Goal: Task Accomplishment & Management: Manage account settings

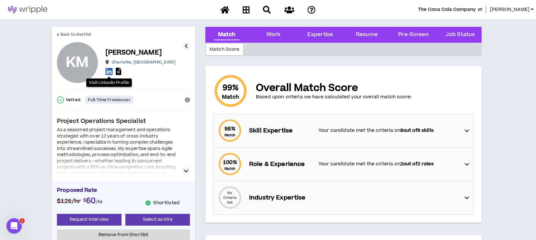
click at [479, 9] on button "The Coca Cola Company" at bounding box center [450, 9] width 64 height 7
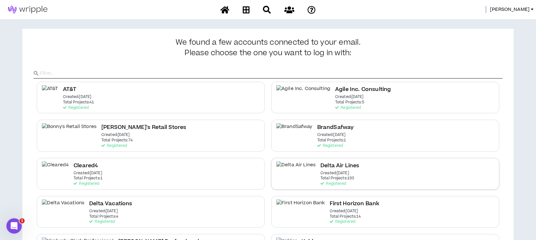
click at [321, 163] on h2 "Delta Air Lines" at bounding box center [339, 166] width 39 height 9
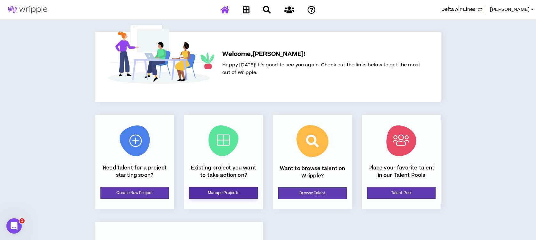
click at [234, 192] on link "Manage Projects" at bounding box center [223, 193] width 68 height 12
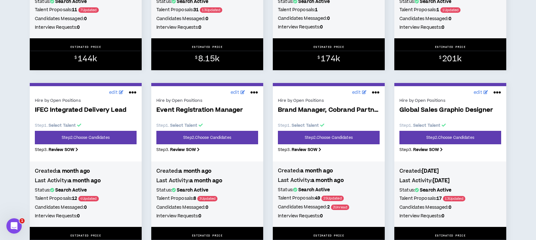
scroll to position [639, 0]
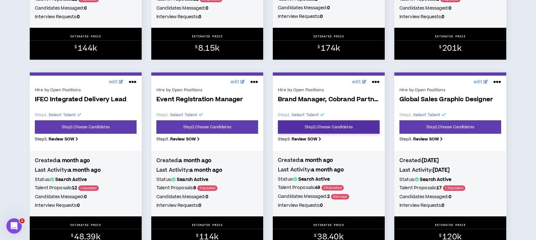
click at [300, 133] on link "Step 2 . Choose Candidates" at bounding box center [329, 127] width 102 height 13
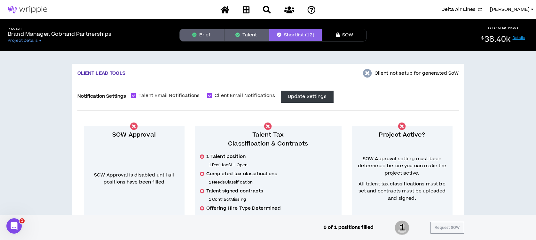
click at [193, 36] on icon "button" at bounding box center [194, 35] width 4 height 4
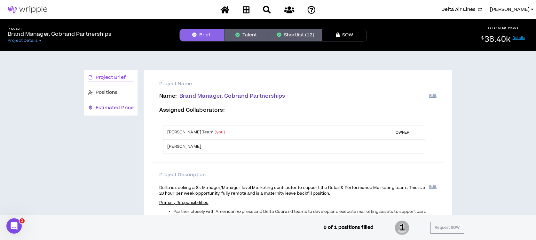
click at [110, 106] on span "Estimated Price" at bounding box center [115, 108] width 38 height 7
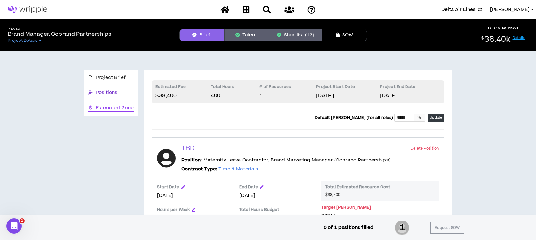
click at [106, 91] on span "Positions" at bounding box center [107, 92] width 22 height 7
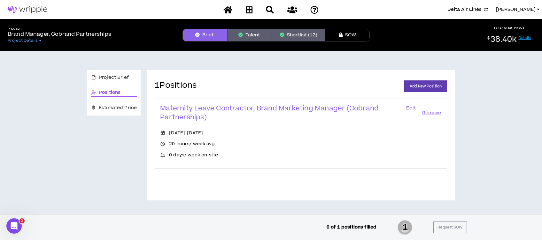
click at [411, 106] on link "Edit" at bounding box center [411, 113] width 11 height 18
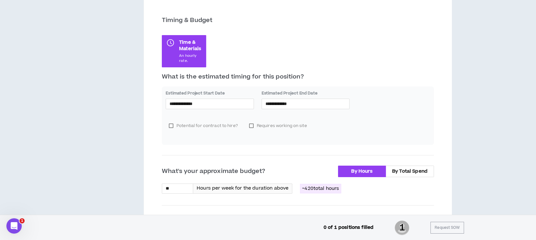
scroll to position [116, 0]
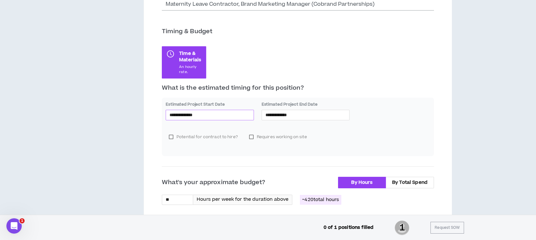
click at [223, 113] on input "**********" at bounding box center [209, 115] width 81 height 7
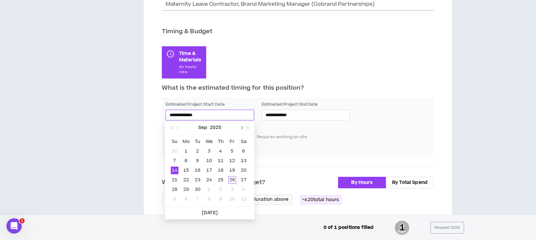
click at [243, 129] on button "button" at bounding box center [241, 127] width 7 height 13
type input "**********"
click at [186, 171] on div "13" at bounding box center [186, 171] width 8 height 8
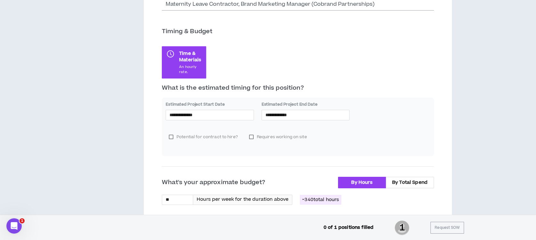
click at [263, 152] on div "**********" at bounding box center [298, 127] width 272 height 58
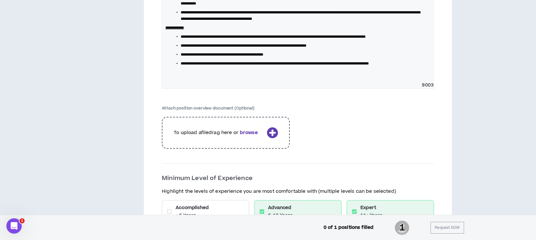
scroll to position [1056, 0]
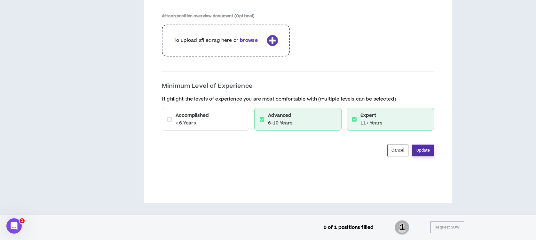
click at [427, 152] on button "Update" at bounding box center [423, 151] width 22 height 12
click at [429, 151] on button "Update" at bounding box center [423, 151] width 22 height 12
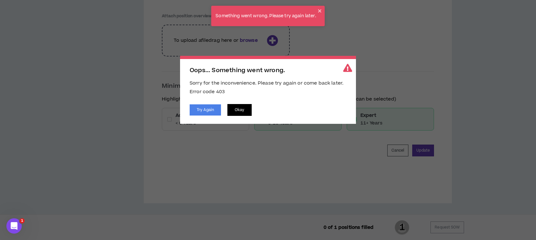
click at [236, 111] on button "Okay" at bounding box center [239, 110] width 24 height 12
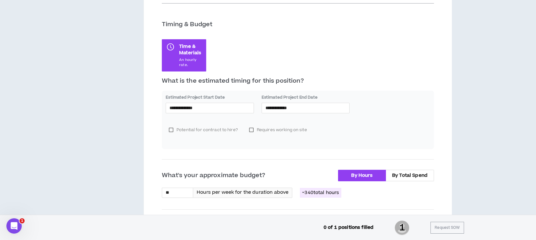
scroll to position [118, 0]
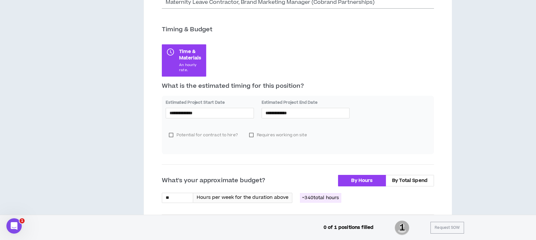
click at [377, 96] on div "**********" at bounding box center [298, 125] width 272 height 58
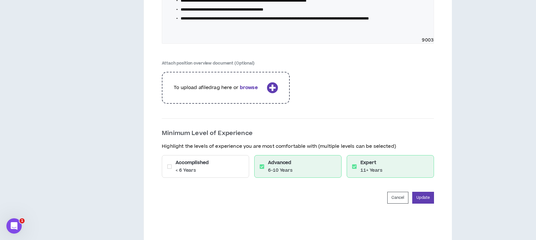
scroll to position [1056, 0]
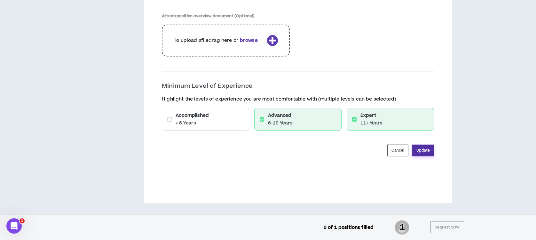
click at [425, 152] on button "Update" at bounding box center [423, 151] width 22 height 12
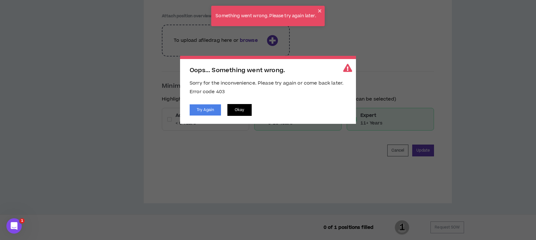
click at [234, 111] on button "Okay" at bounding box center [239, 110] width 24 height 12
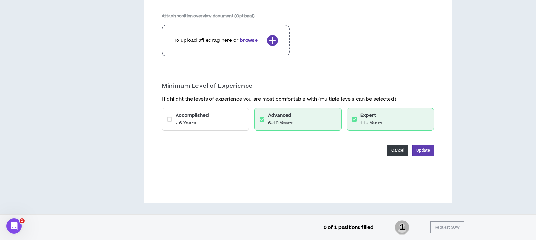
click at [397, 153] on button "Cancel" at bounding box center [397, 151] width 21 height 12
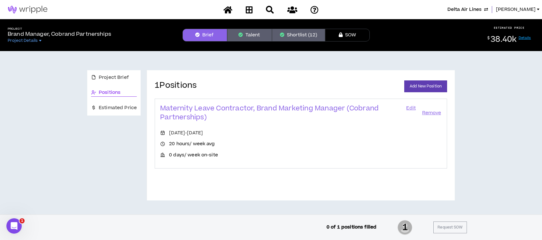
click at [459, 10] on span "Delta Air Lines" at bounding box center [465, 9] width 34 height 7
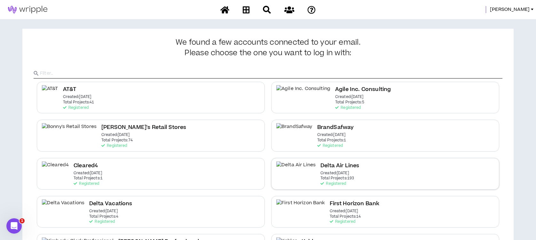
click at [326, 173] on p "Created: [DATE]" at bounding box center [334, 173] width 28 height 4
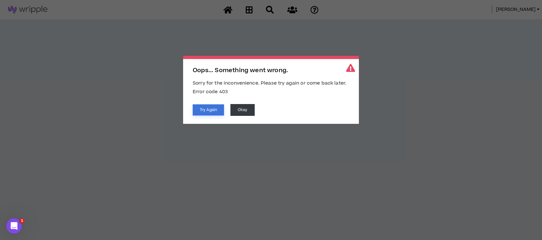
click at [215, 112] on button "Try Again" at bounding box center [208, 110] width 31 height 11
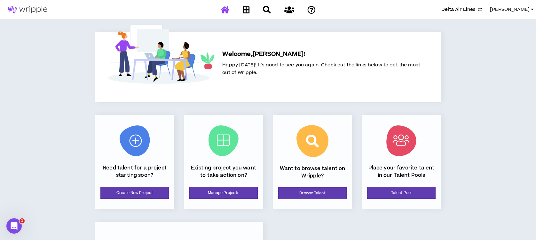
click at [509, 7] on span "[PERSON_NAME]" at bounding box center [510, 9] width 40 height 7
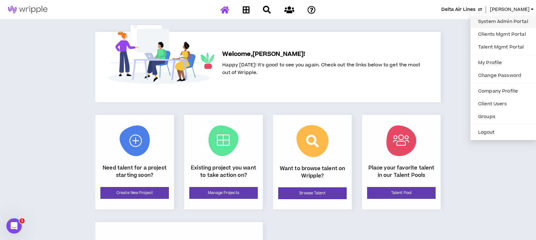
click at [506, 18] on link "System Admin Portal" at bounding box center [503, 22] width 58 height 10
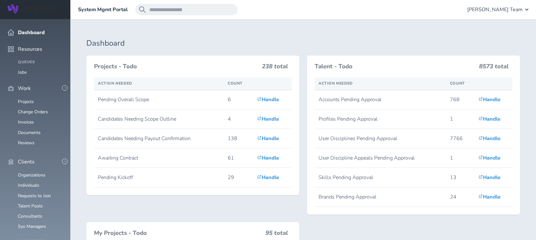
scroll to position [170, 0]
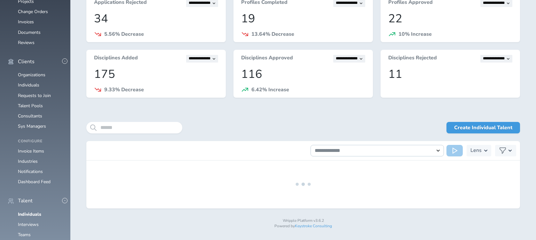
scroll to position [100, 0]
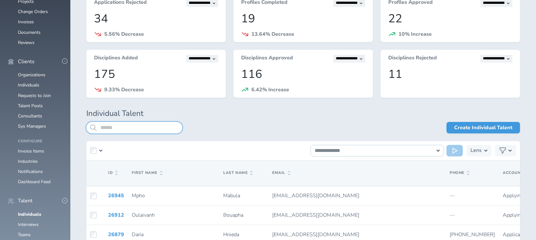
click at [109, 127] on input "search" at bounding box center [134, 128] width 96 height 12
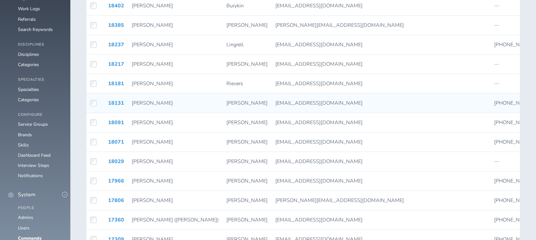
scroll to position [399, 0]
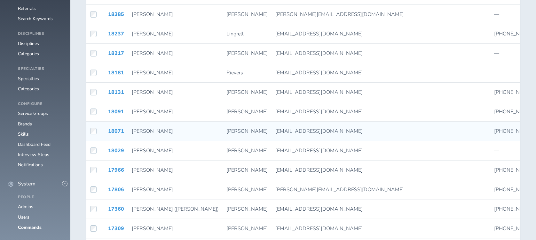
type input "*****"
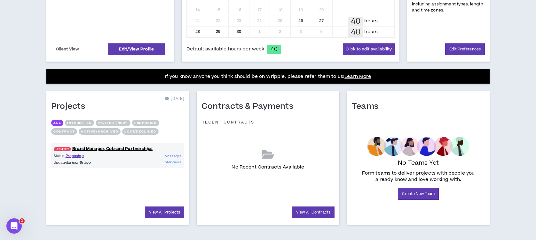
scroll to position [191, 0]
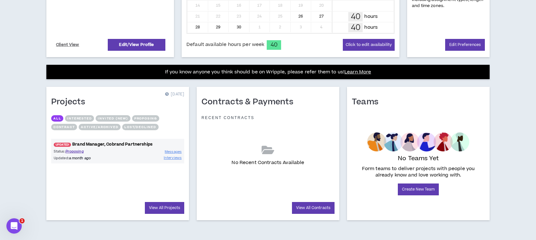
click at [138, 143] on link "UPDATED! Brand Manager, Cobrand Partnerships" at bounding box center [117, 145] width 133 height 6
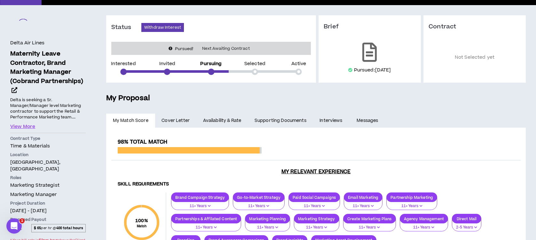
scroll to position [6, 0]
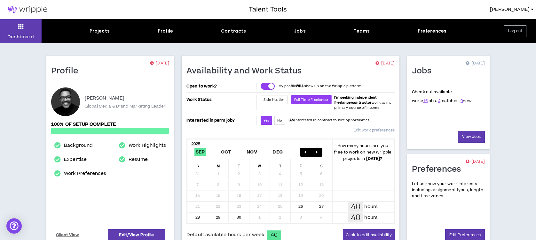
click at [522, 9] on span "[PERSON_NAME]" at bounding box center [510, 9] width 40 height 7
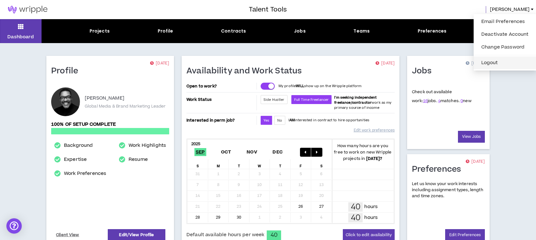
click at [510, 64] on button "Logout" at bounding box center [504, 63] width 55 height 10
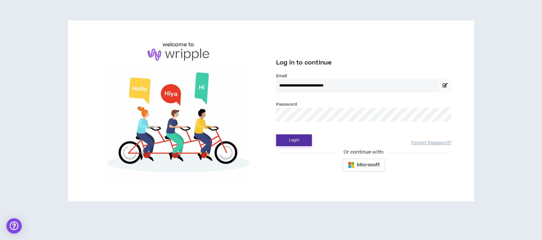
click at [296, 141] on button "Login" at bounding box center [294, 141] width 36 height 12
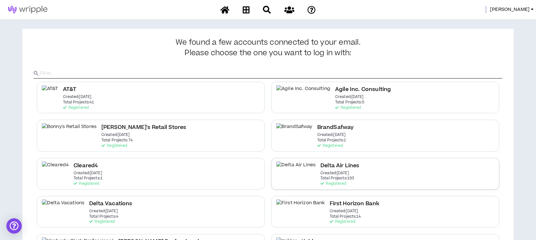
click at [320, 175] on p "Created: [DATE]" at bounding box center [334, 173] width 28 height 4
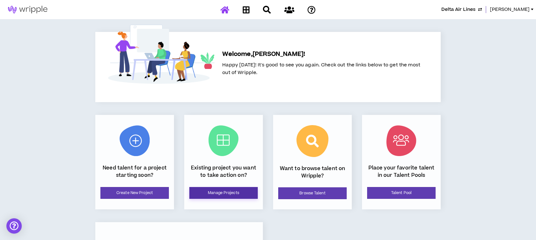
click at [235, 193] on link "Manage Projects" at bounding box center [223, 193] width 68 height 12
